Goal: Task Accomplishment & Management: Manage account settings

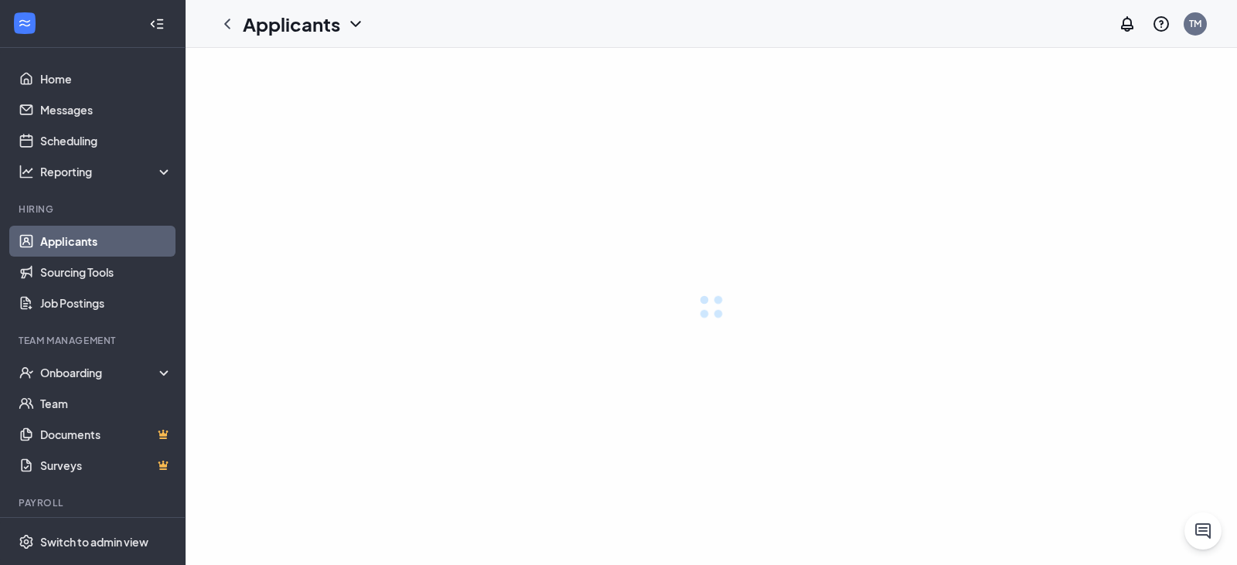
click at [83, 243] on link "Applicants" at bounding box center [106, 241] width 132 height 31
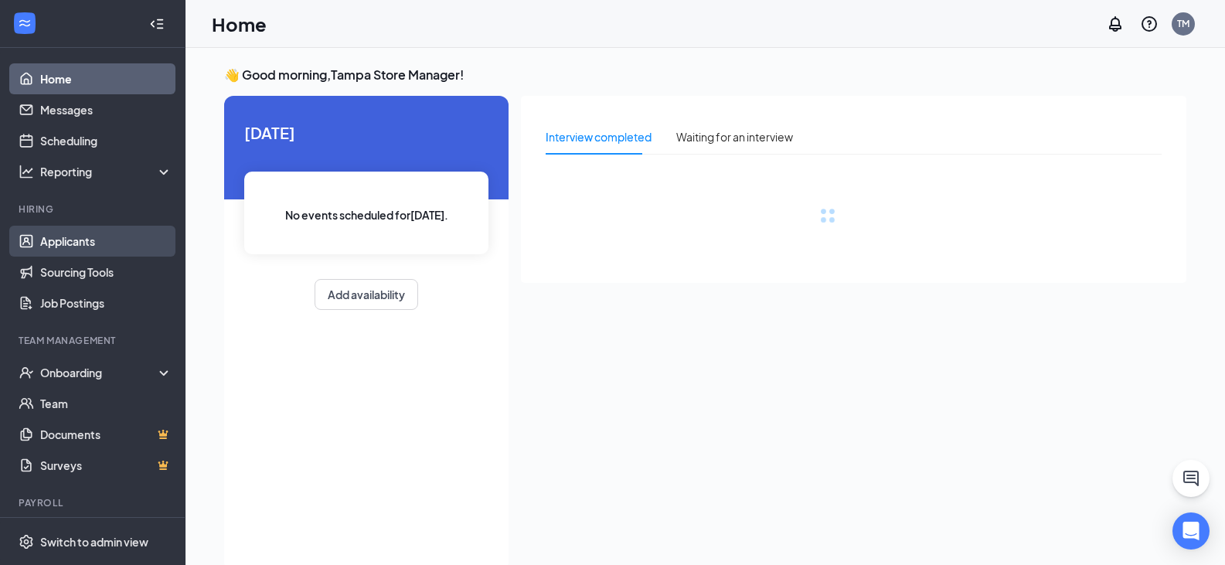
click at [121, 240] on link "Applicants" at bounding box center [106, 241] width 132 height 31
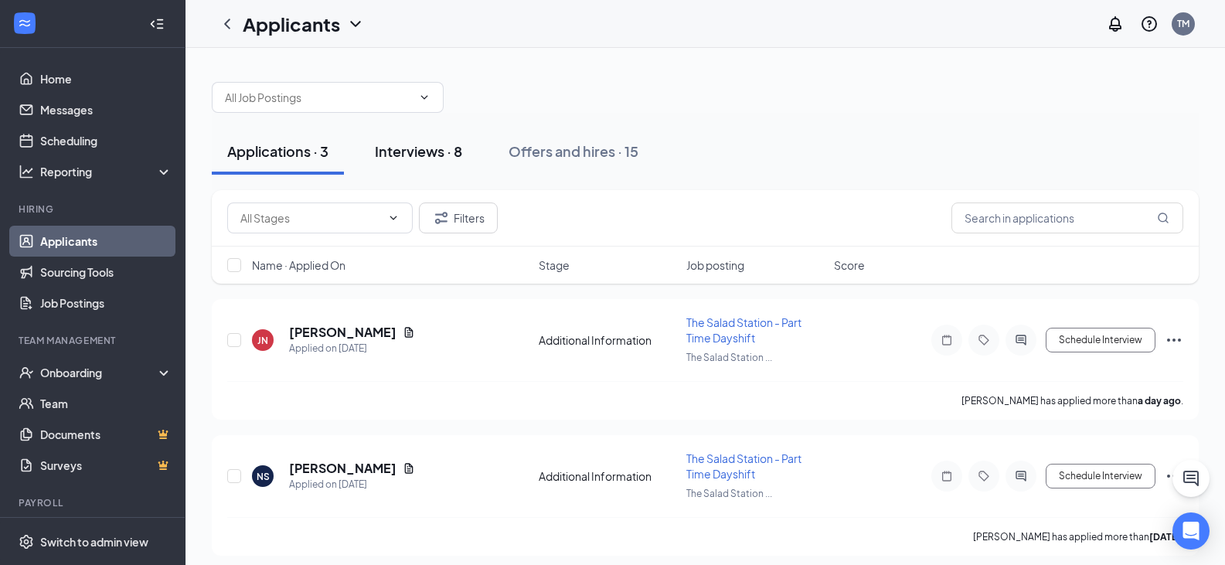
click at [438, 155] on div "Interviews · 8" at bounding box center [418, 150] width 87 height 19
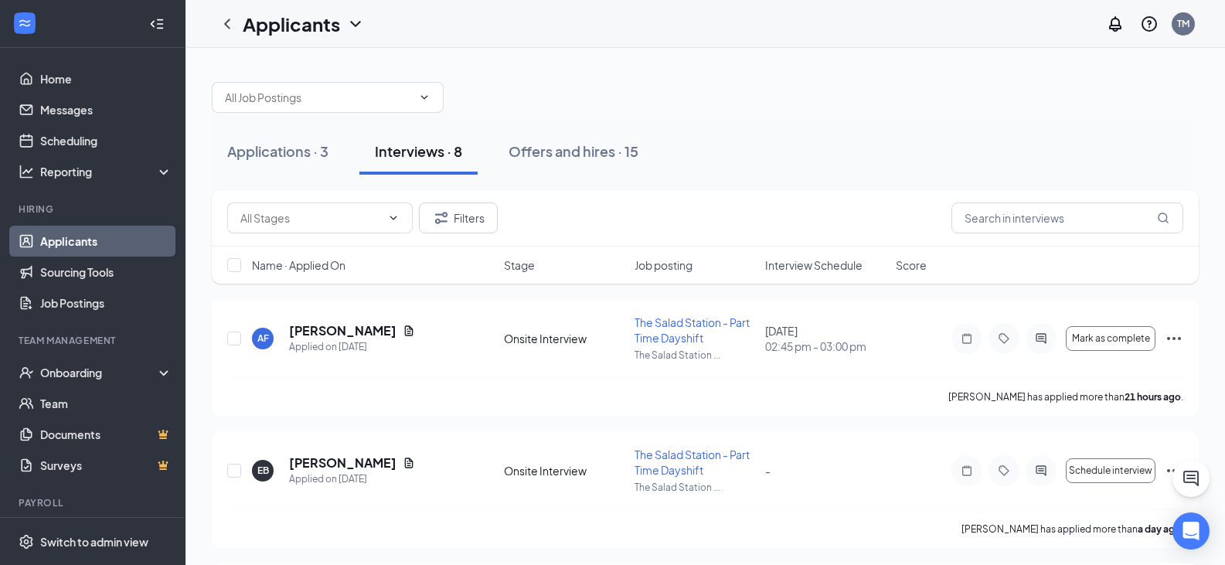
click at [906, 135] on div "Applications · 3 Interviews · 8 Offers and hires · 15" at bounding box center [705, 151] width 987 height 46
